Goal: Information Seeking & Learning: Learn about a topic

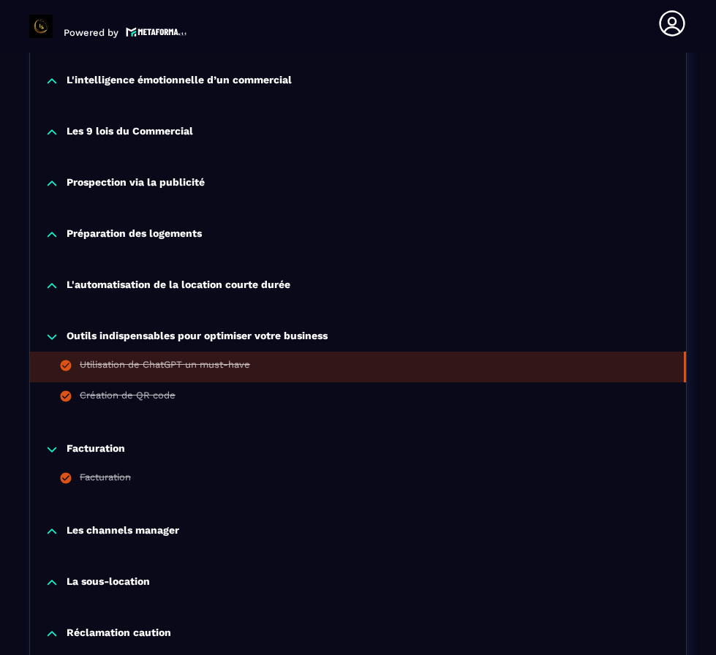
scroll to position [1079, 0]
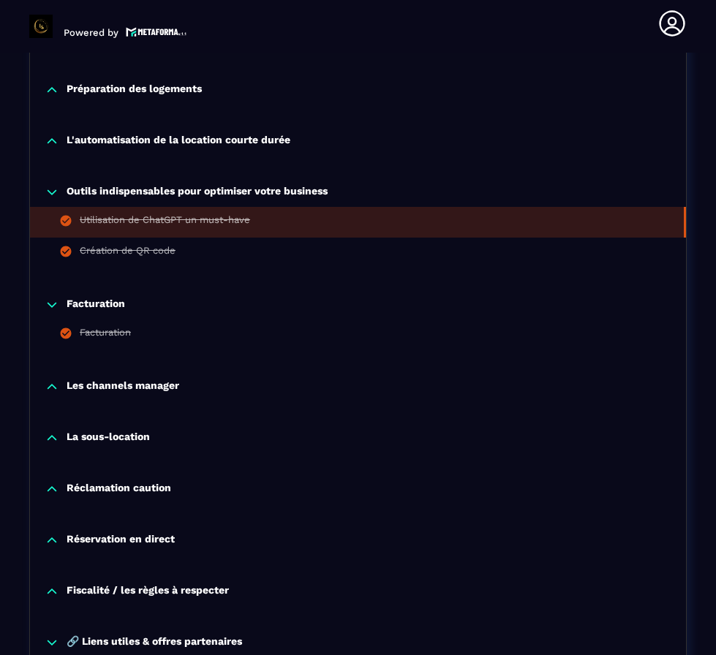
click at [102, 309] on p "Facturation" at bounding box center [96, 305] width 58 height 15
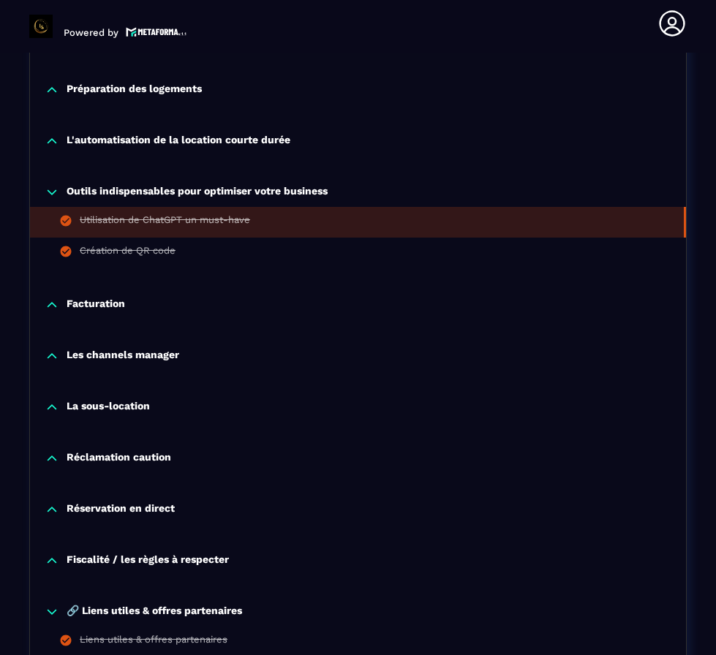
click at [102, 309] on p "Facturation" at bounding box center [96, 305] width 58 height 15
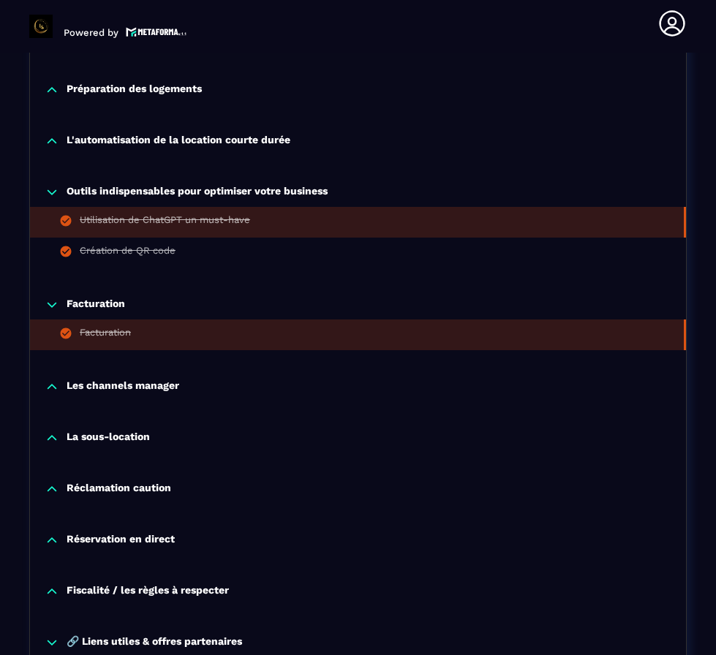
click at [105, 337] on div "Facturation" at bounding box center [105, 335] width 51 height 16
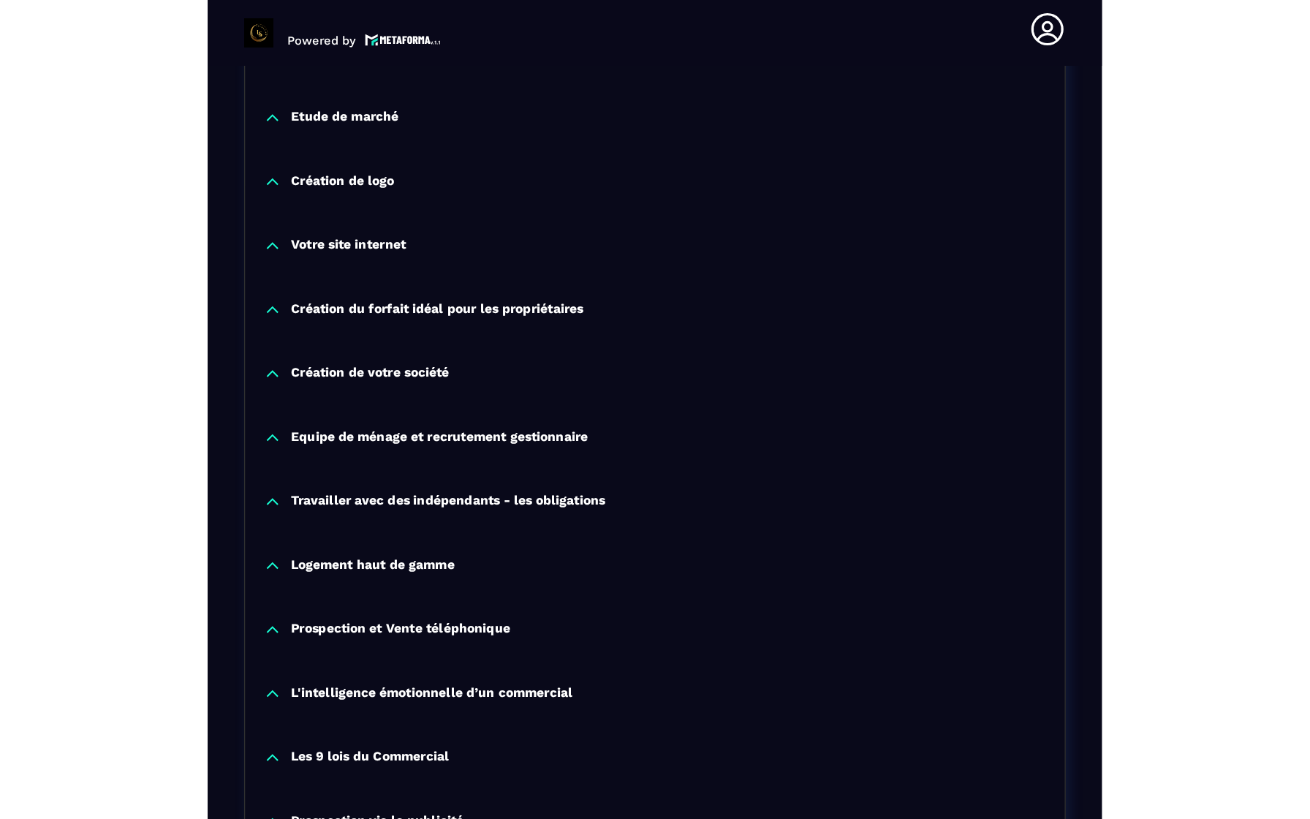
scroll to position [0, 0]
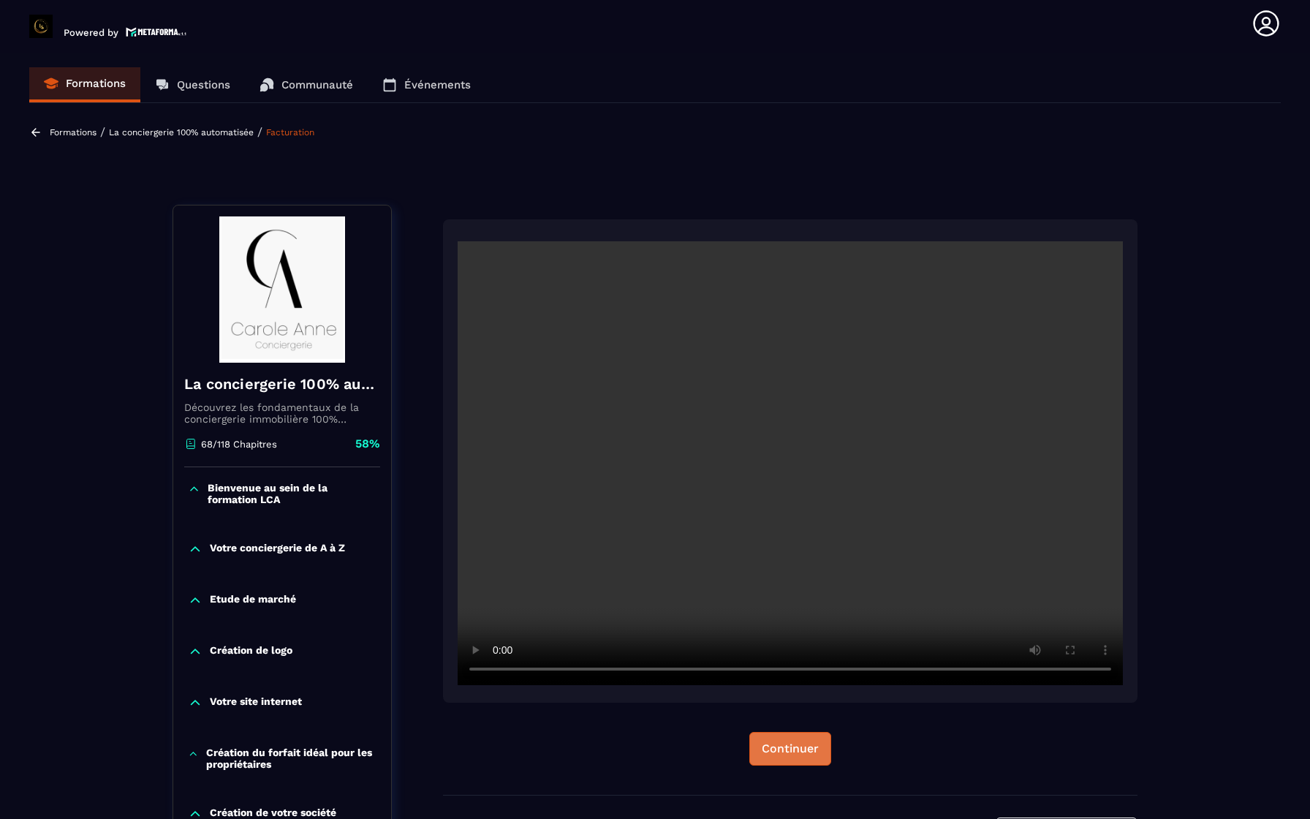
click at [715, 654] on div "Continuer" at bounding box center [790, 748] width 57 height 15
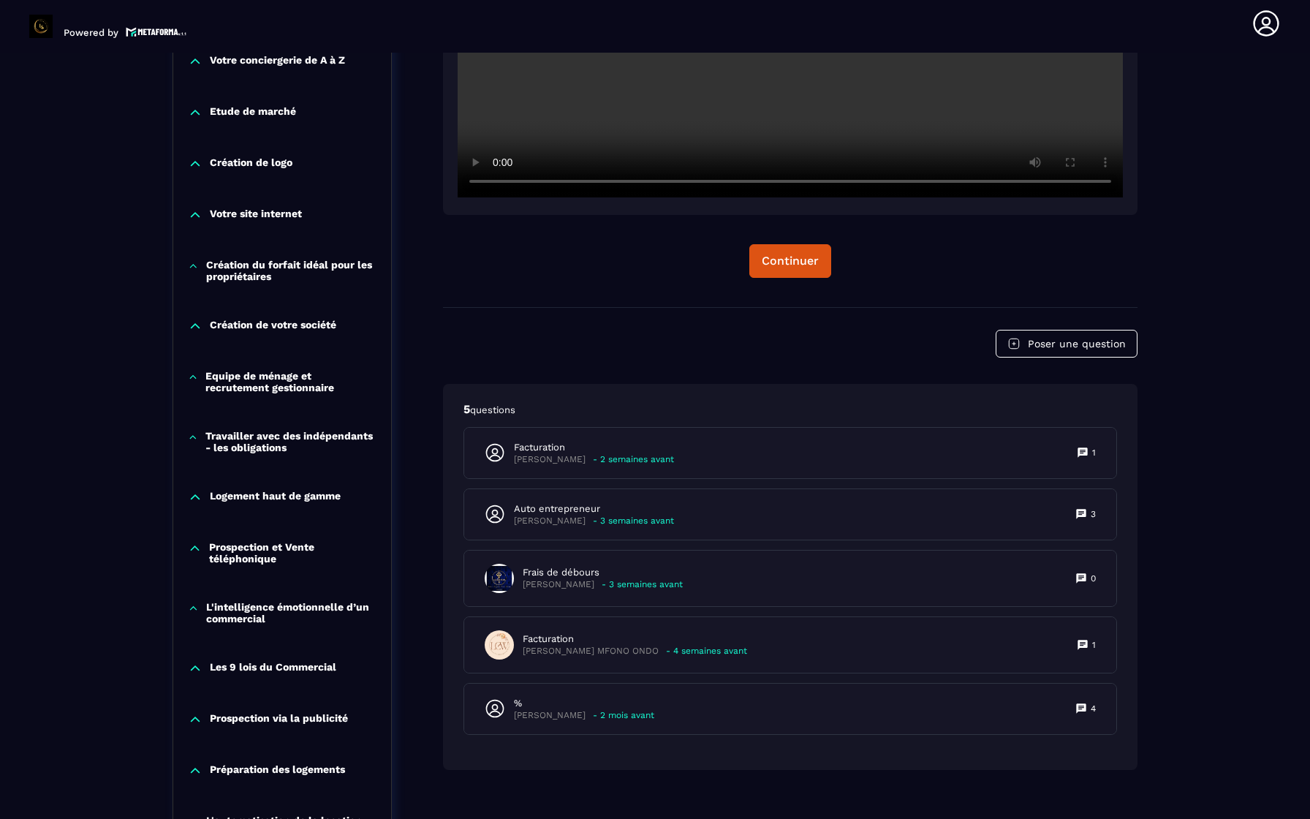
scroll to position [510, 0]
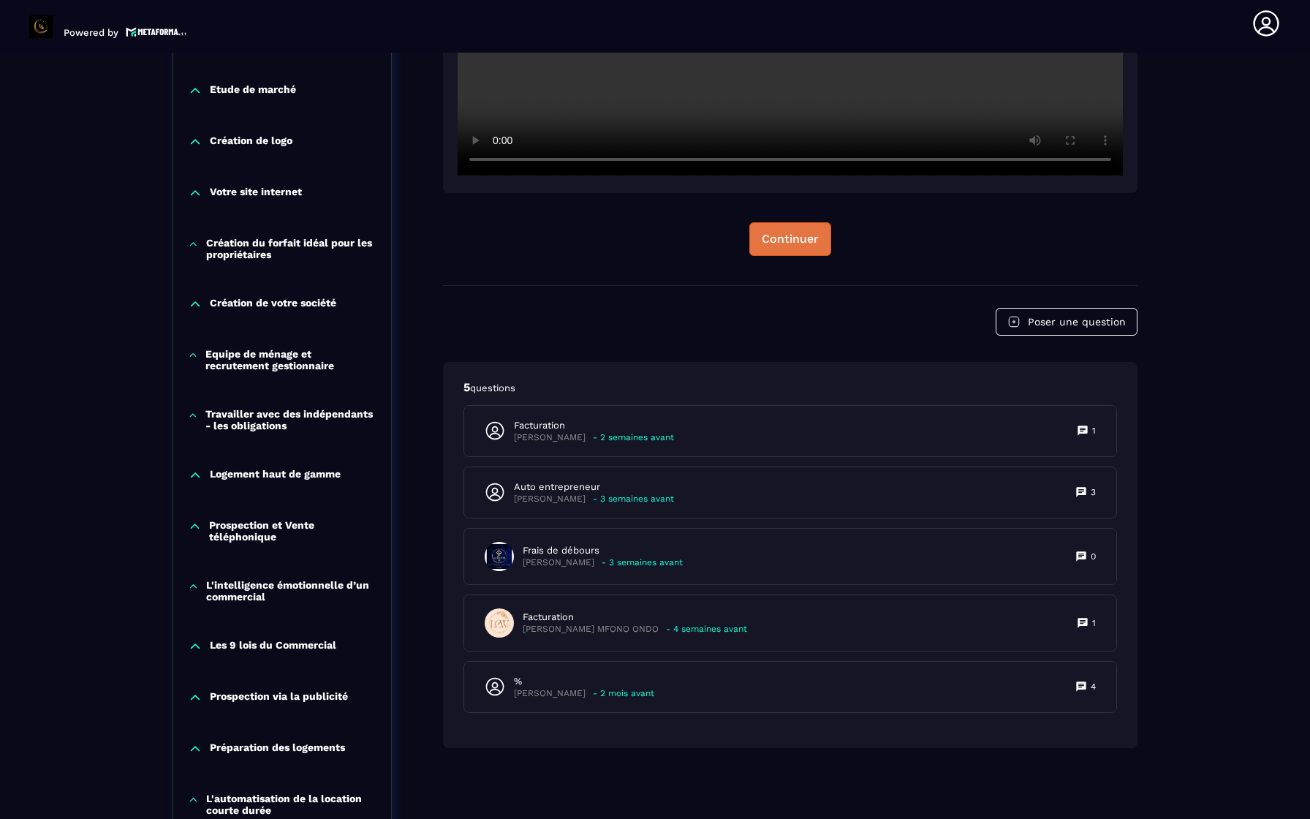
click at [715, 236] on div "Continuer" at bounding box center [790, 239] width 57 height 15
click at [300, 368] on p "Equipe de ménage et recrutement gestionnaire" at bounding box center [290, 359] width 171 height 23
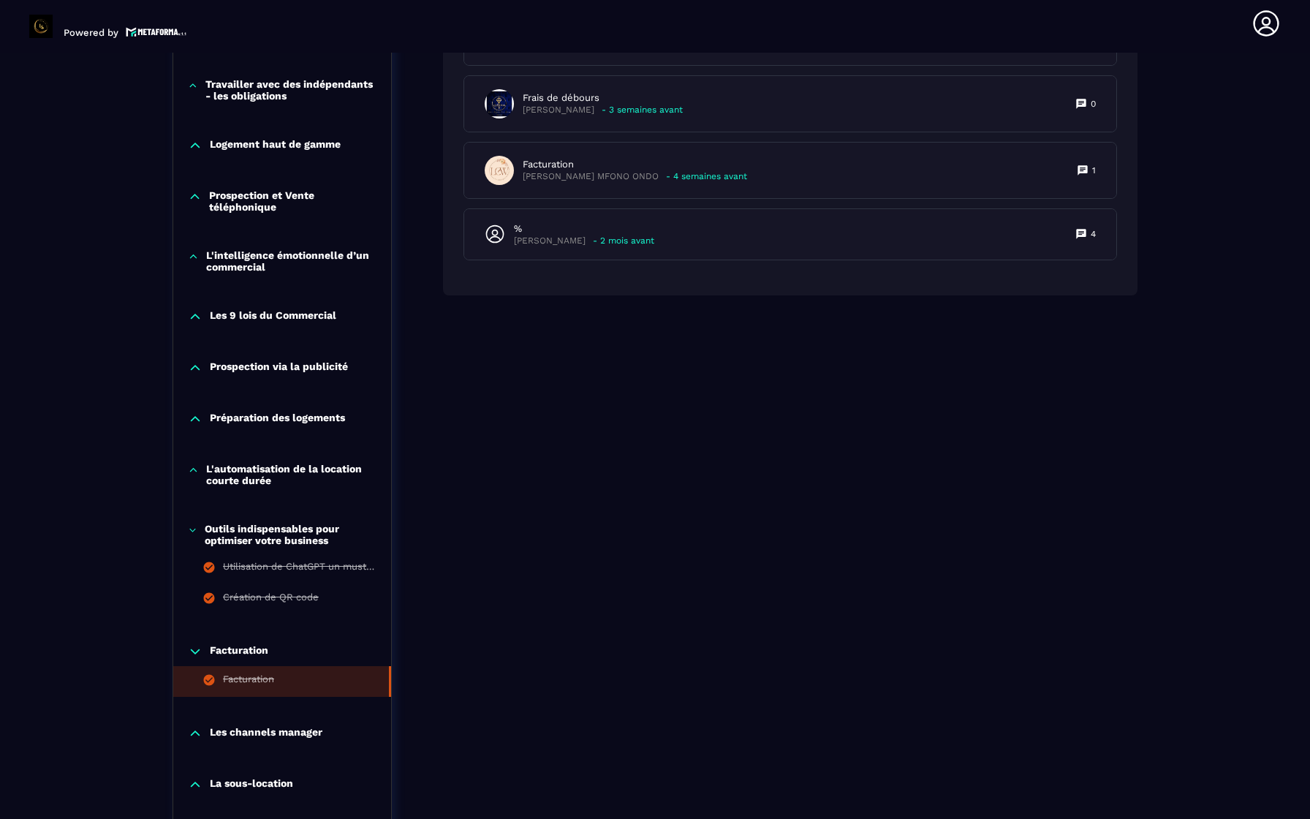
scroll to position [964, 0]
click at [271, 474] on p "L'automatisation de la location courte durée" at bounding box center [291, 472] width 170 height 23
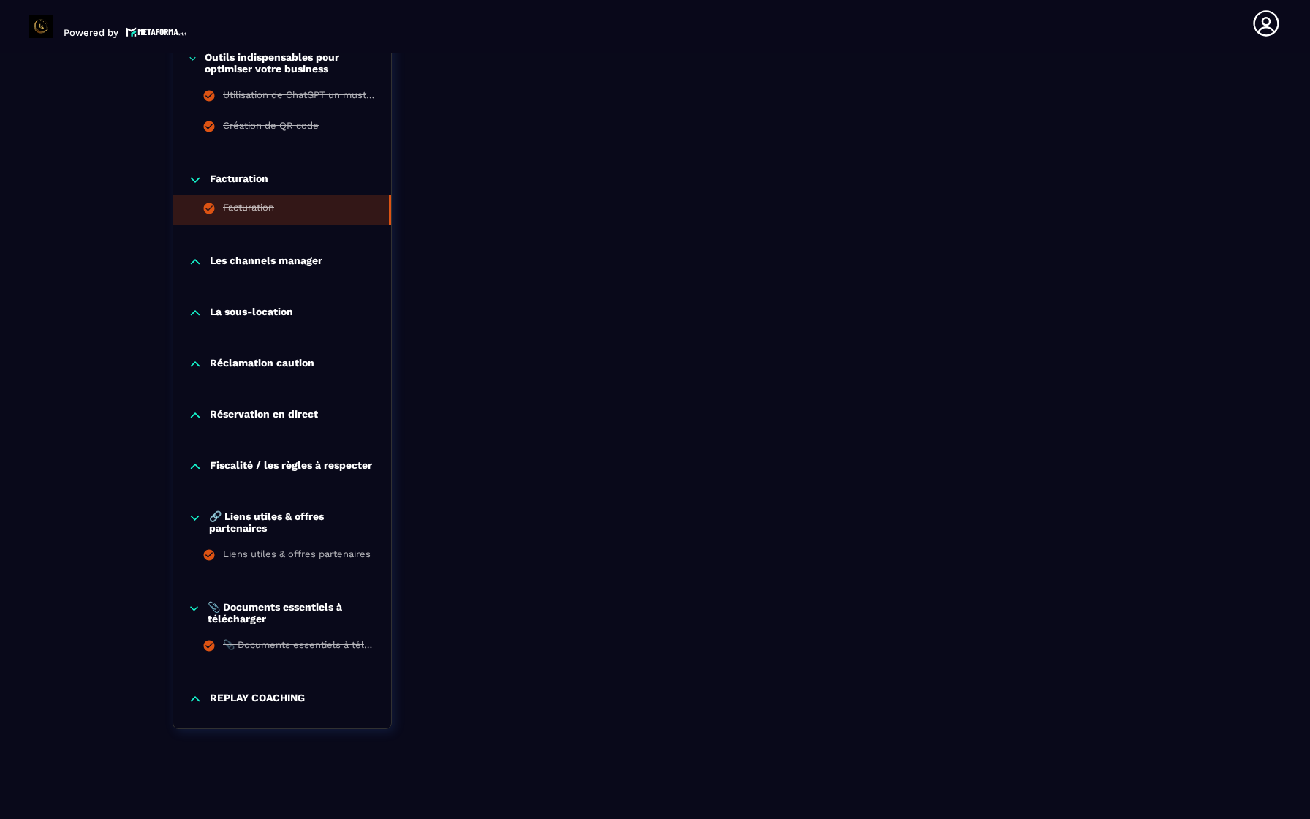
scroll to position [1538, 0]
click at [266, 654] on p "REPLAY COACHING" at bounding box center [257, 697] width 95 height 15
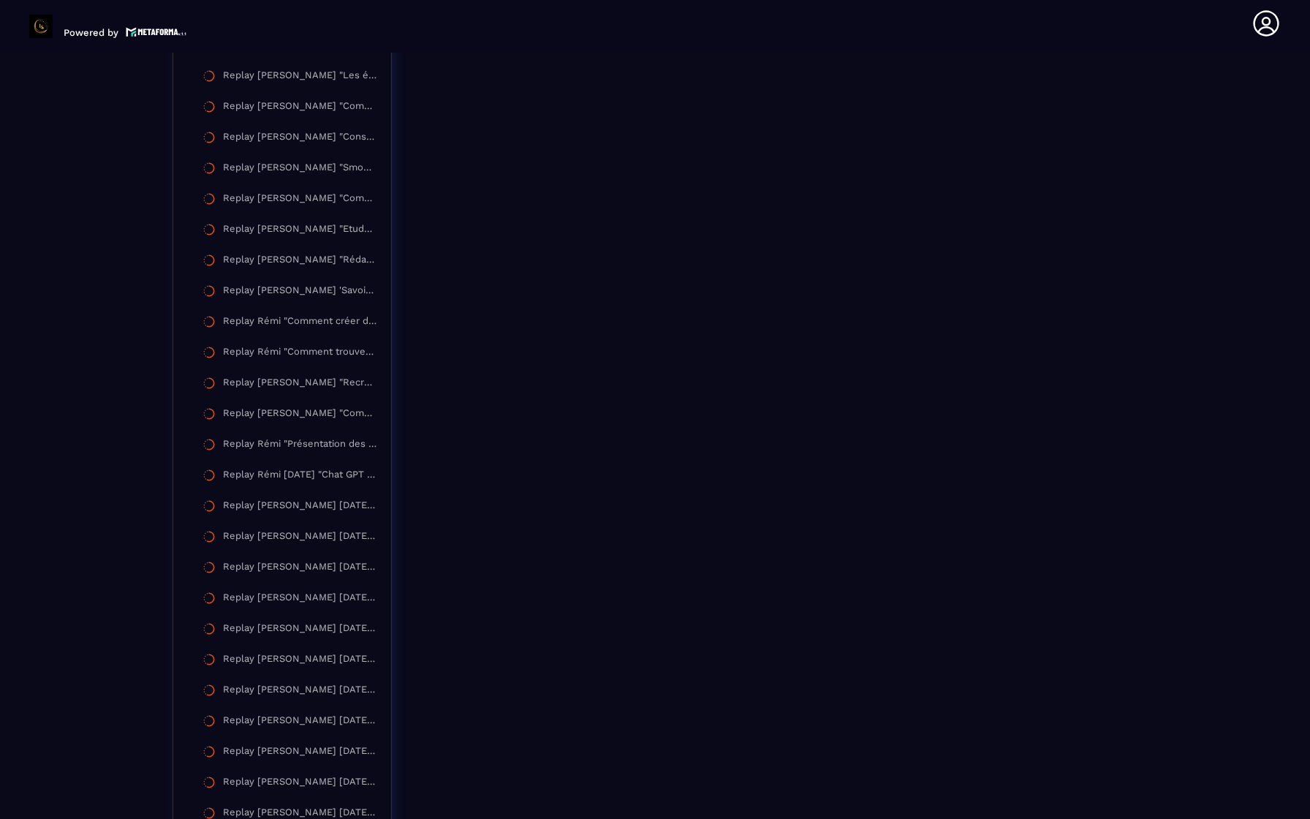
scroll to position [2982, 0]
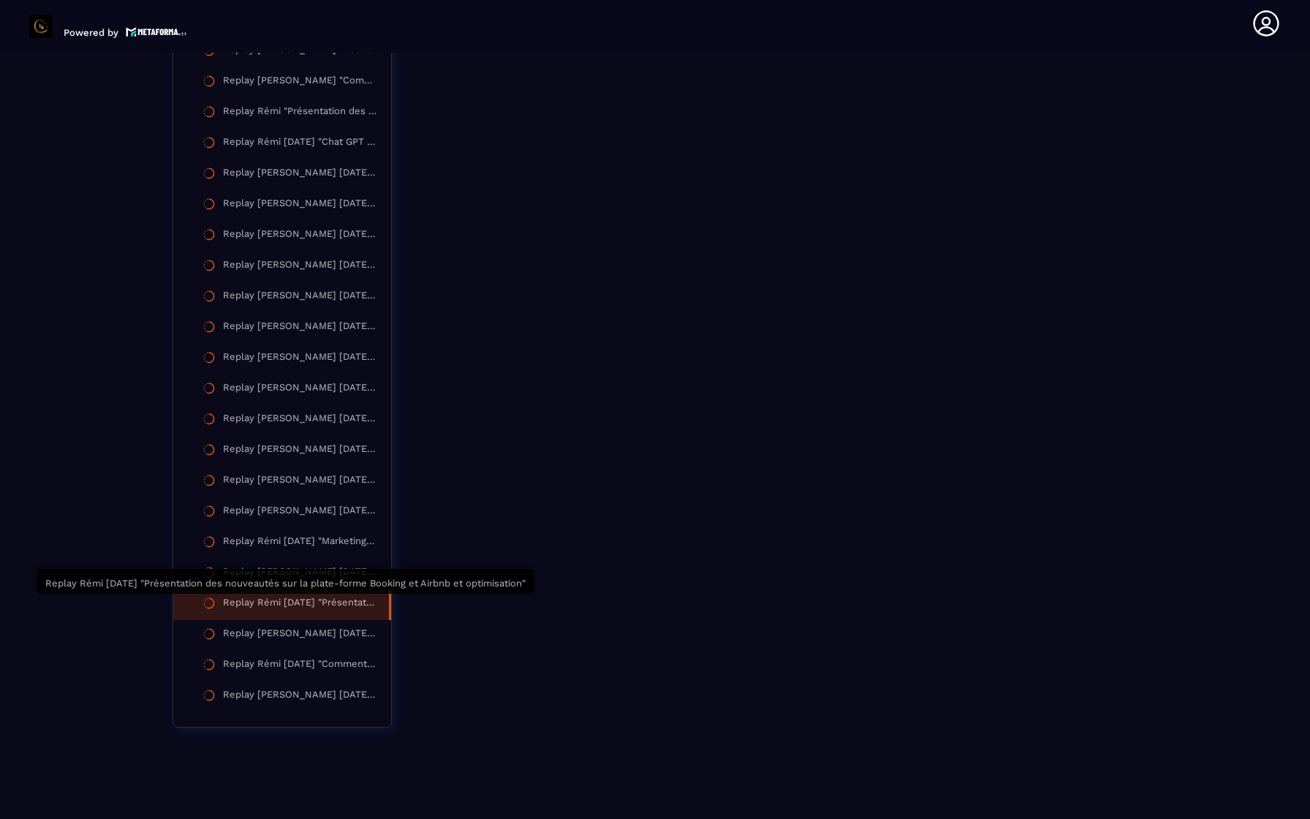
click at [286, 603] on div "Replay Rémi [DATE] "Présentation des nouveautés sur la plate-forme Booking et A…" at bounding box center [298, 605] width 151 height 16
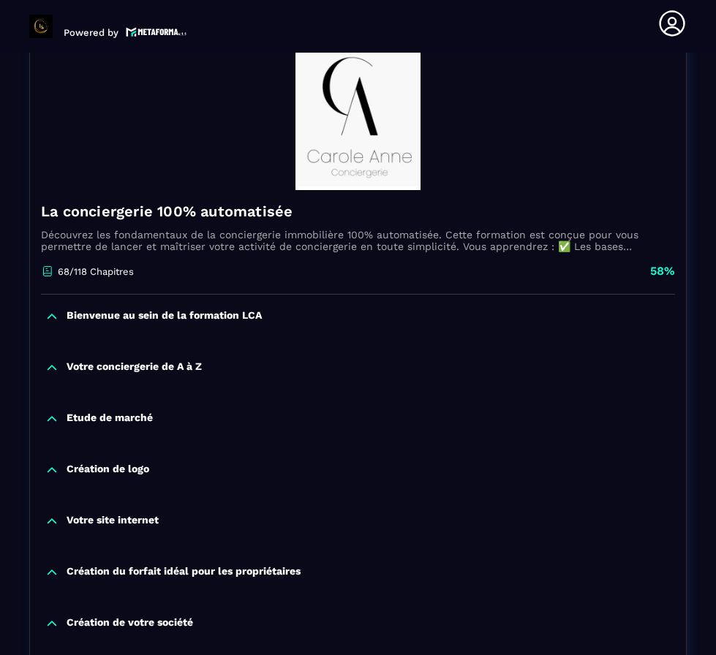
scroll to position [3526, 0]
